Goal: Navigation & Orientation: Find specific page/section

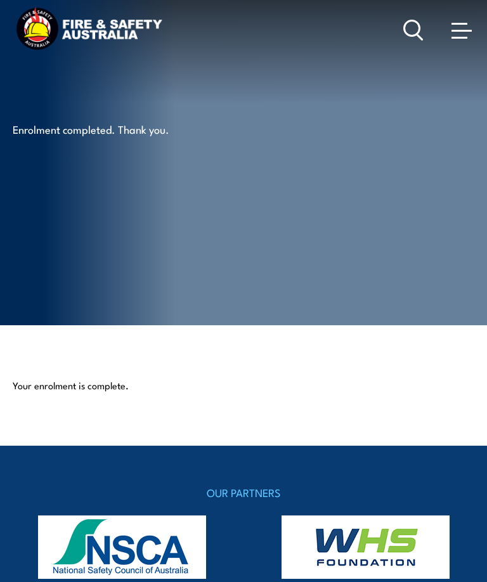
click at [464, 30] on span at bounding box center [461, 30] width 20 height 14
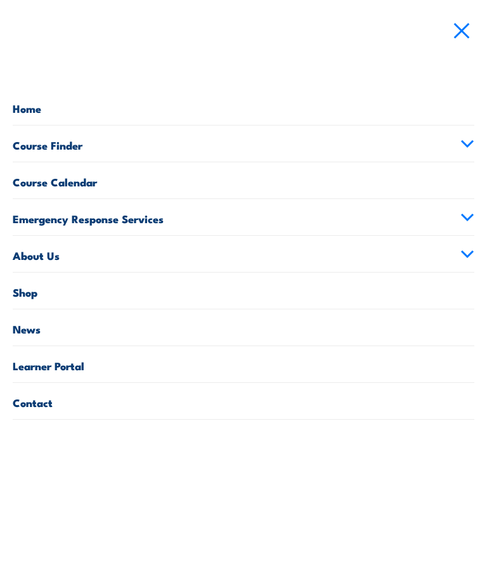
click at [31, 113] on link "Home" at bounding box center [243, 107] width 461 height 36
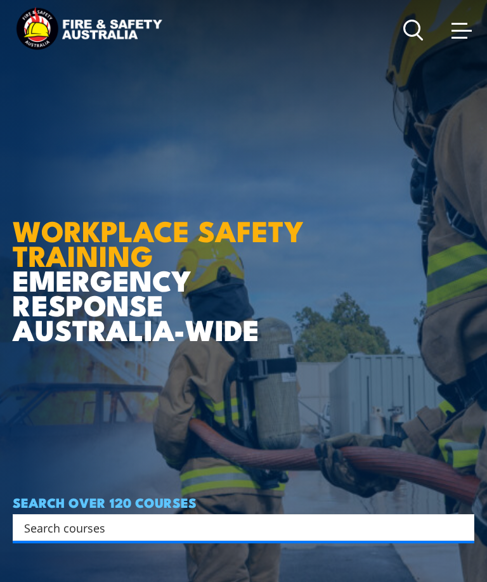
click at [449, 32] on link at bounding box center [461, 29] width 25 height 25
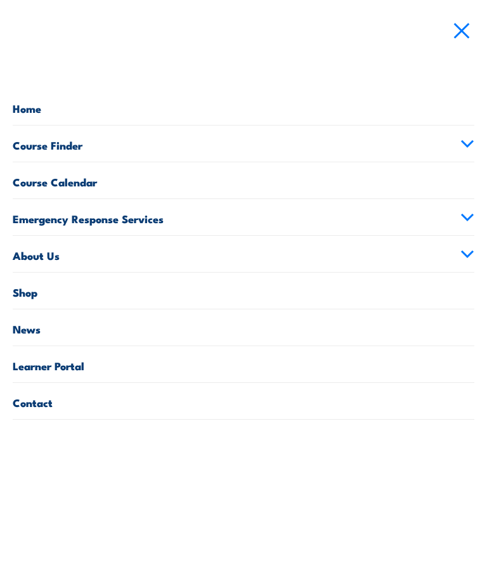
click at [34, 148] on link "Course Finder" at bounding box center [243, 143] width 461 height 36
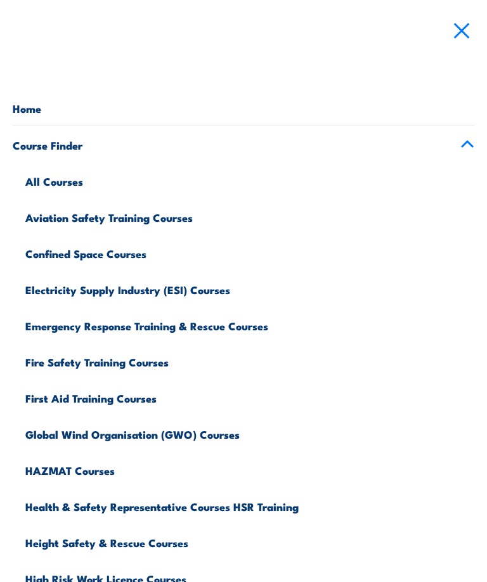
click at [463, 138] on link "Course Finder" at bounding box center [243, 143] width 461 height 36
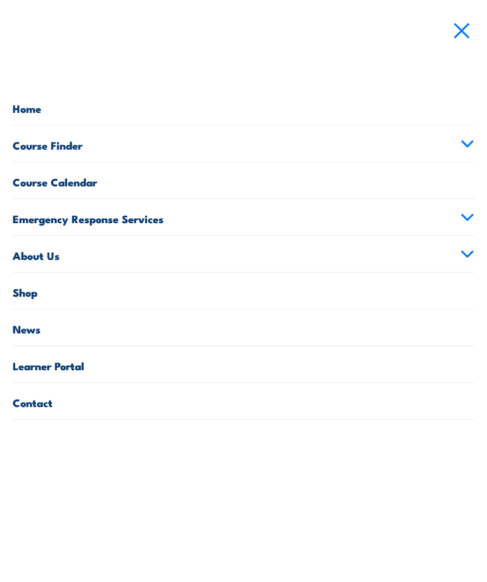
click at [36, 177] on link "Course Calendar" at bounding box center [243, 180] width 461 height 36
click at [47, 139] on link "Course Finder" at bounding box center [243, 143] width 461 height 36
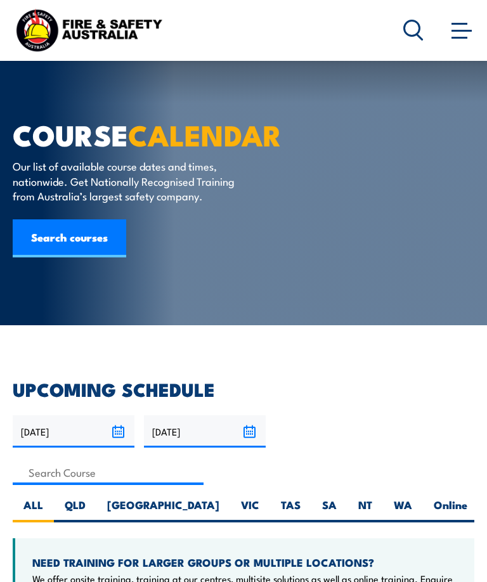
scroll to position [551, 0]
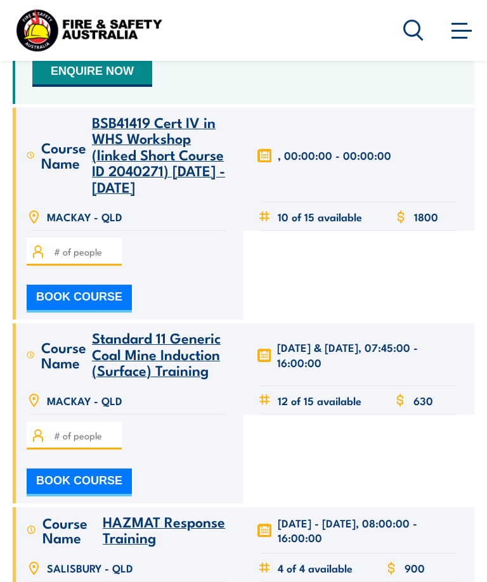
click at [457, 31] on span at bounding box center [461, 31] width 20 height 2
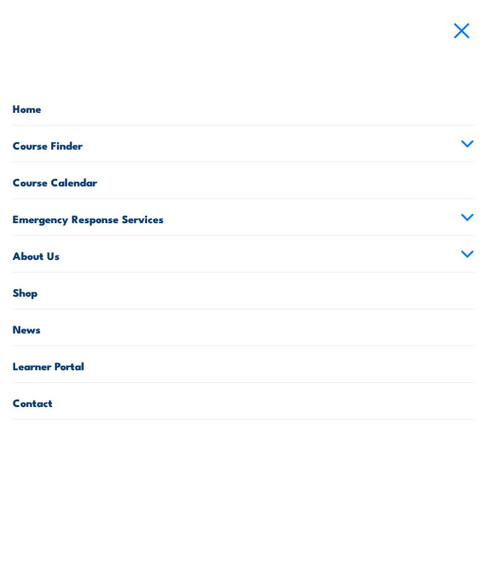
click at [35, 371] on link "Learner Portal" at bounding box center [243, 364] width 461 height 36
